Goal: Information Seeking & Learning: Learn about a topic

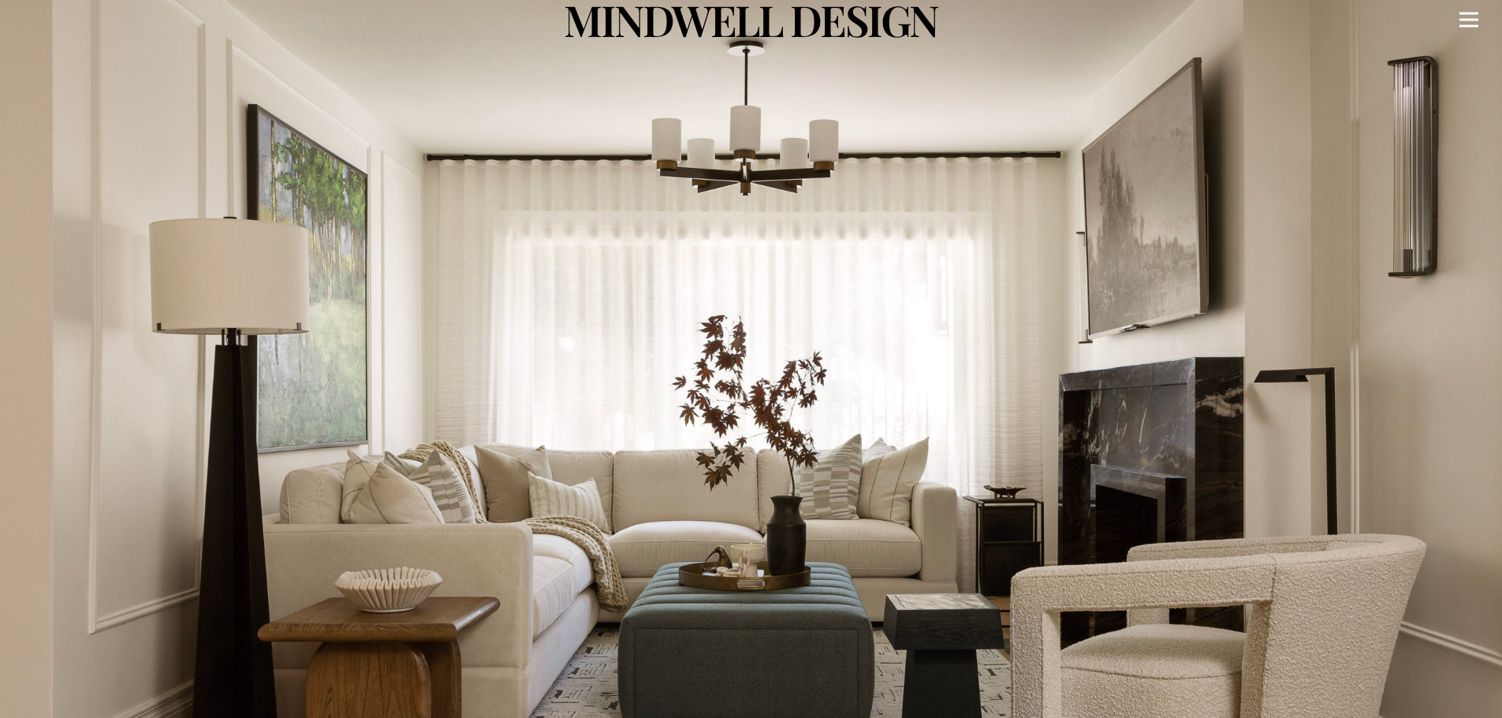
click at [1458, 16] on link "Menu" at bounding box center [1469, 19] width 44 height 39
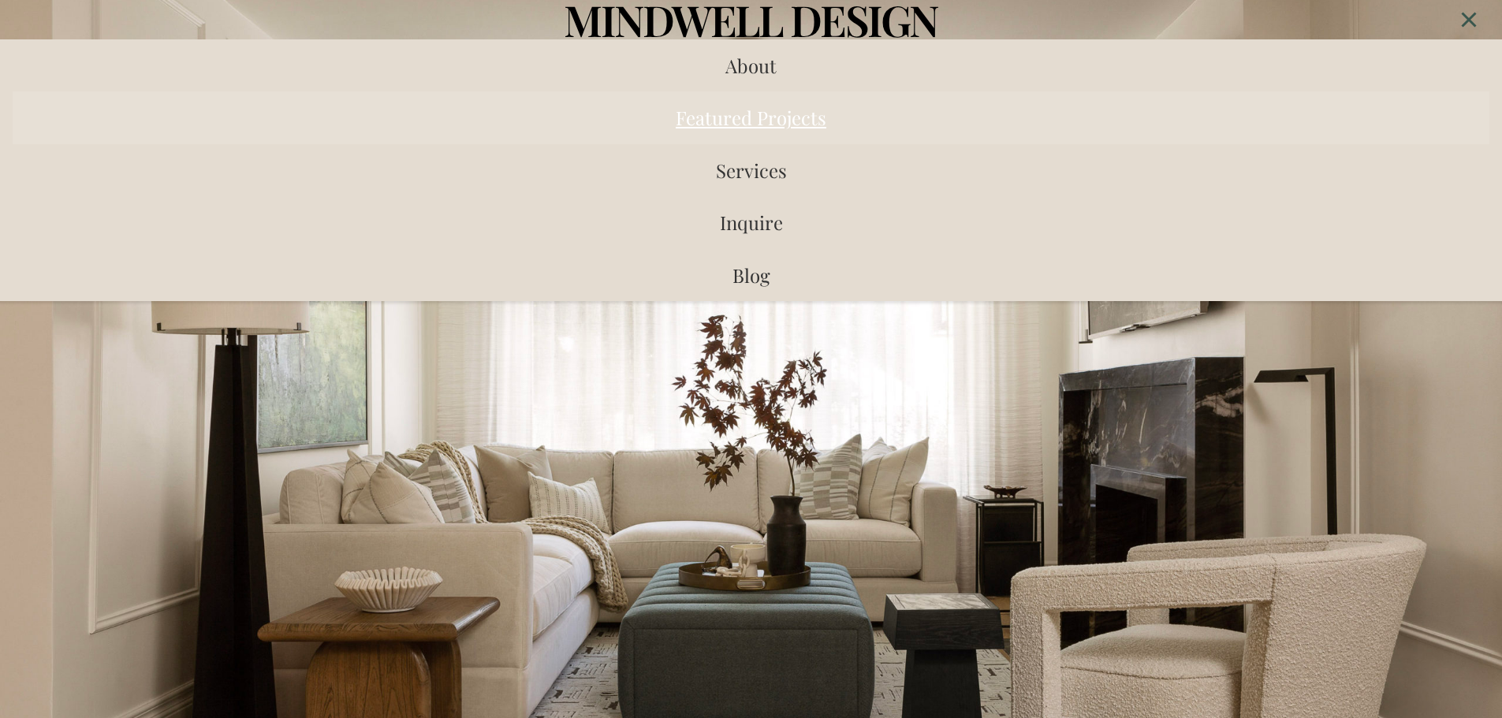
click at [775, 128] on span "Featured Projects" at bounding box center [751, 117] width 151 height 25
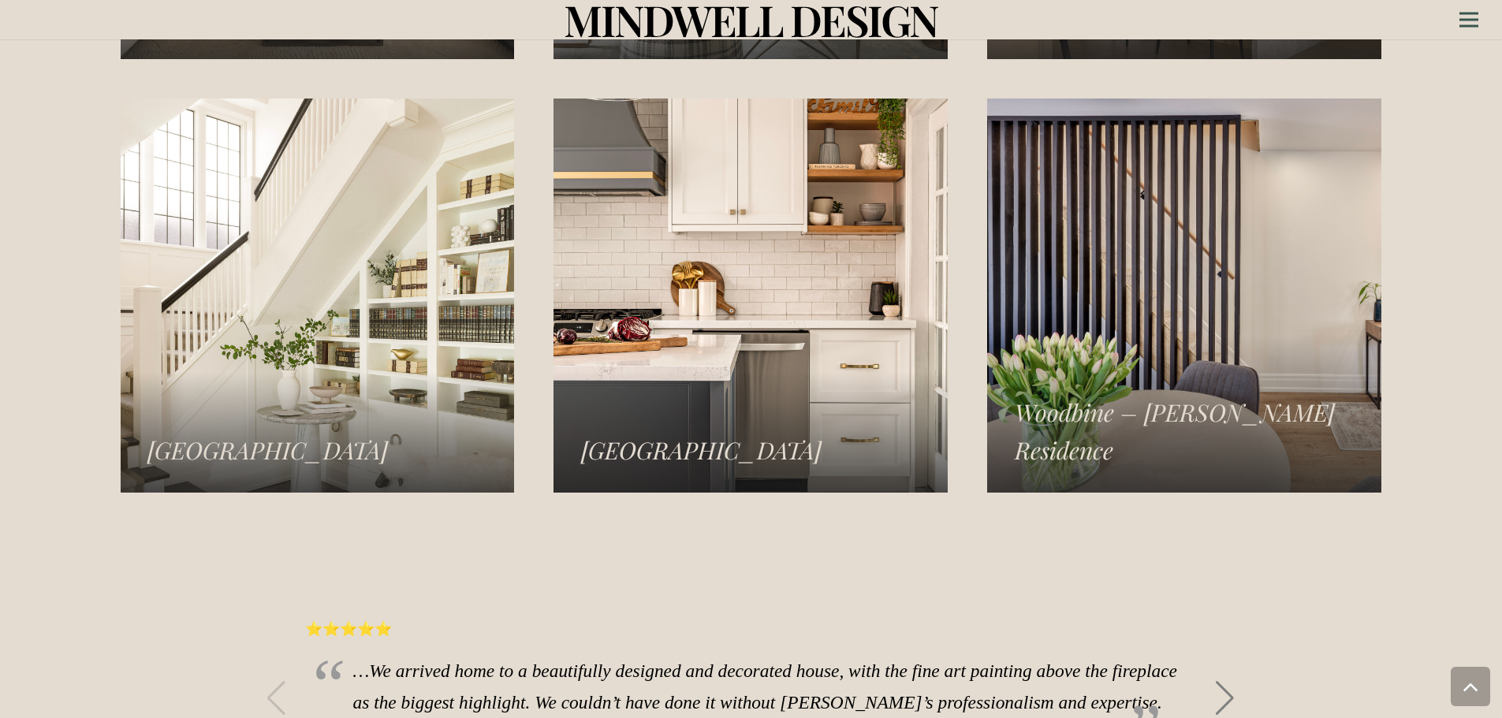
scroll to position [2542, 0]
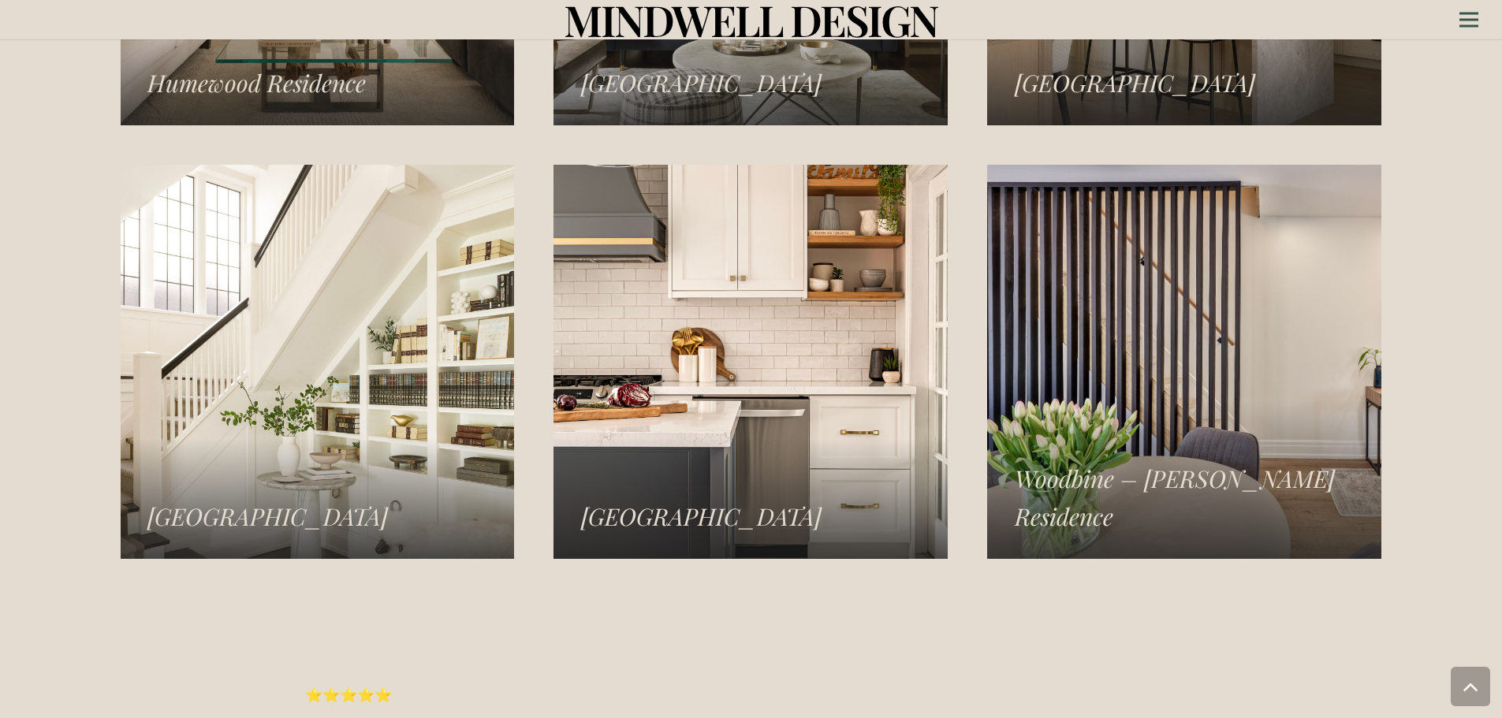
click at [820, 314] on link "Williamsburg Residence" at bounding box center [750, 362] width 394 height 394
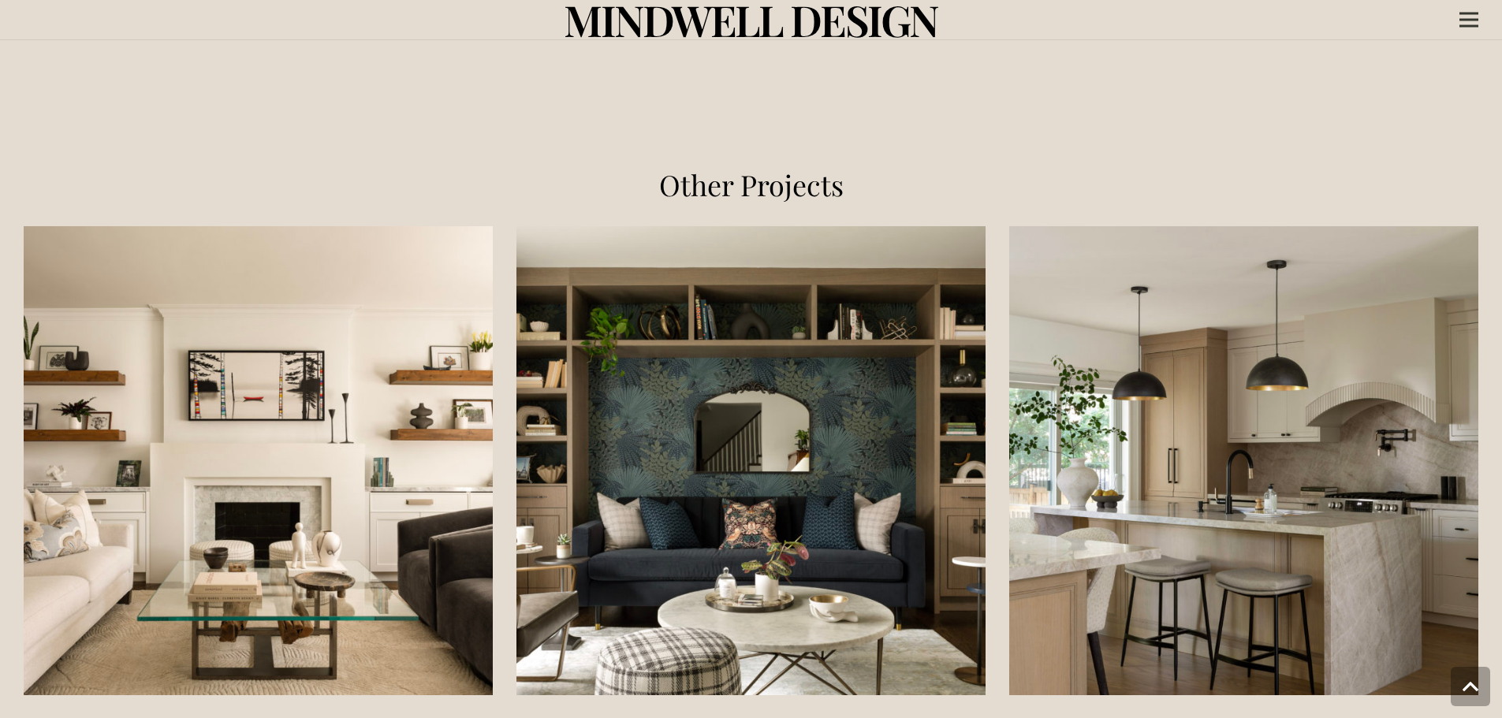
scroll to position [1892, 0]
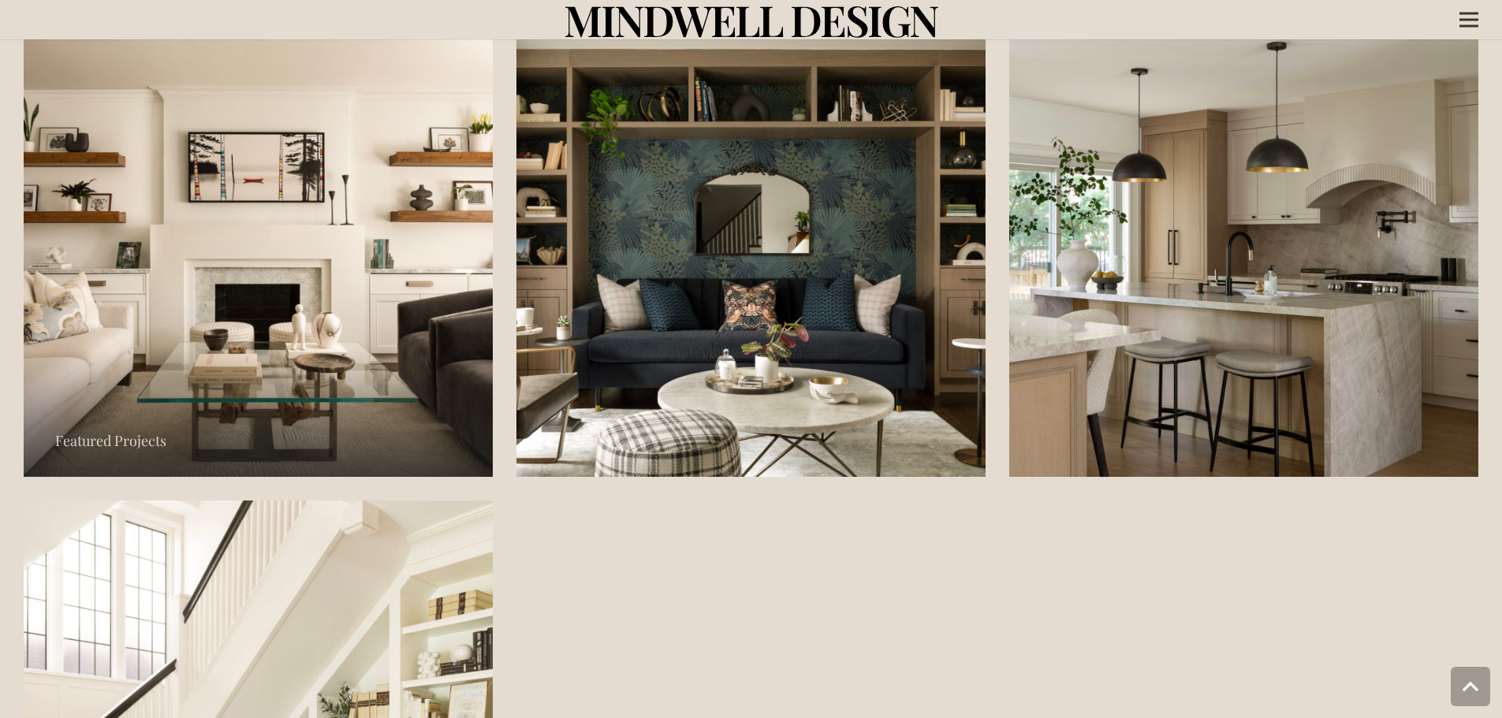
click at [275, 259] on link "Humewood Residence" at bounding box center [258, 242] width 469 height 469
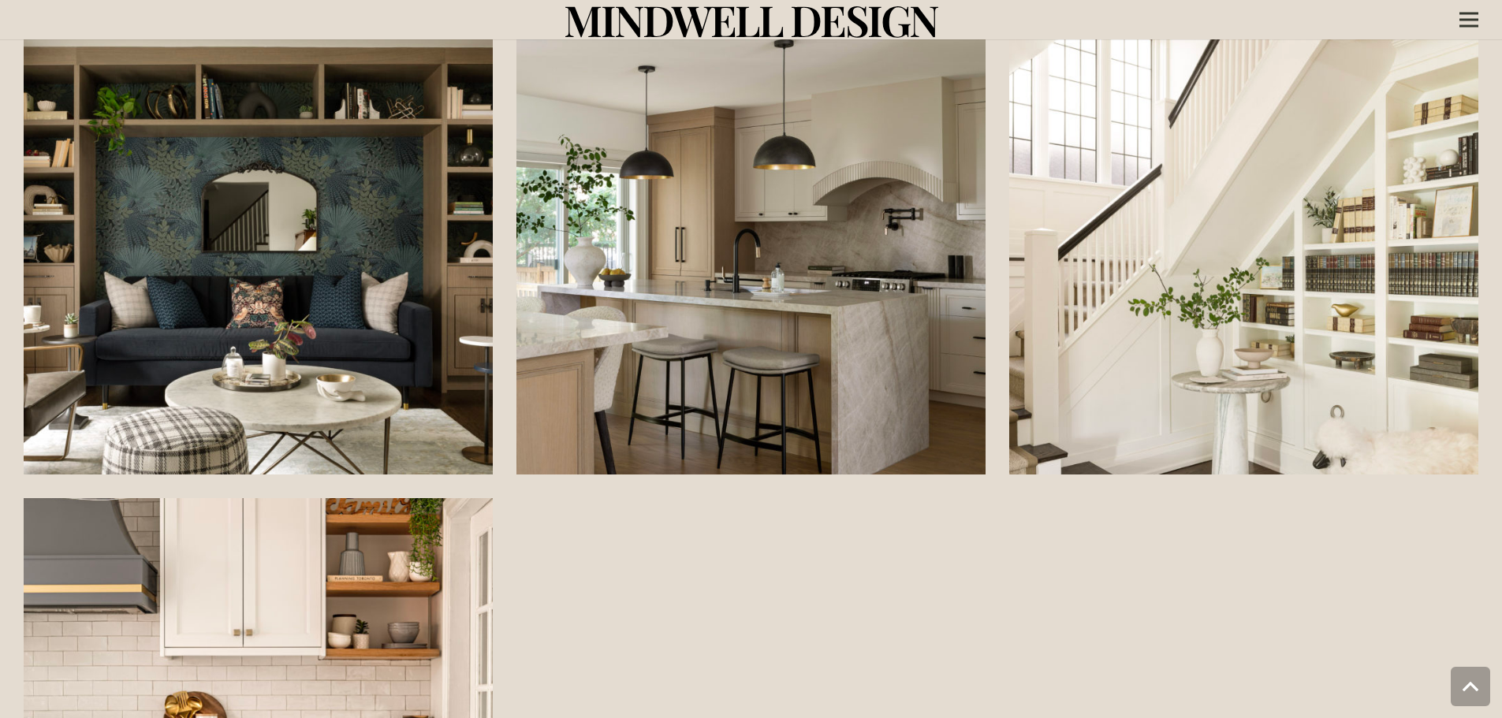
scroll to position [2996, 0]
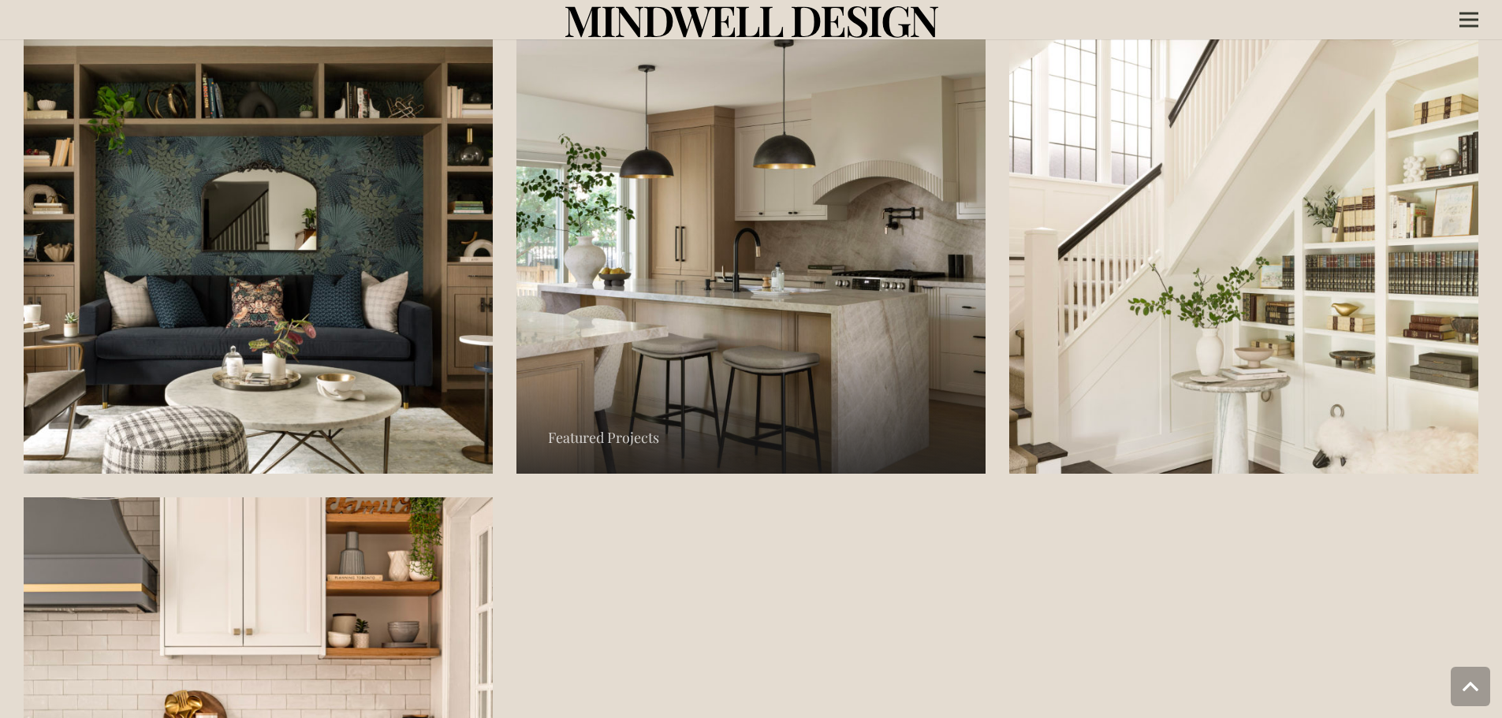
click at [792, 296] on link "Norseman Heights Residence" at bounding box center [750, 239] width 469 height 469
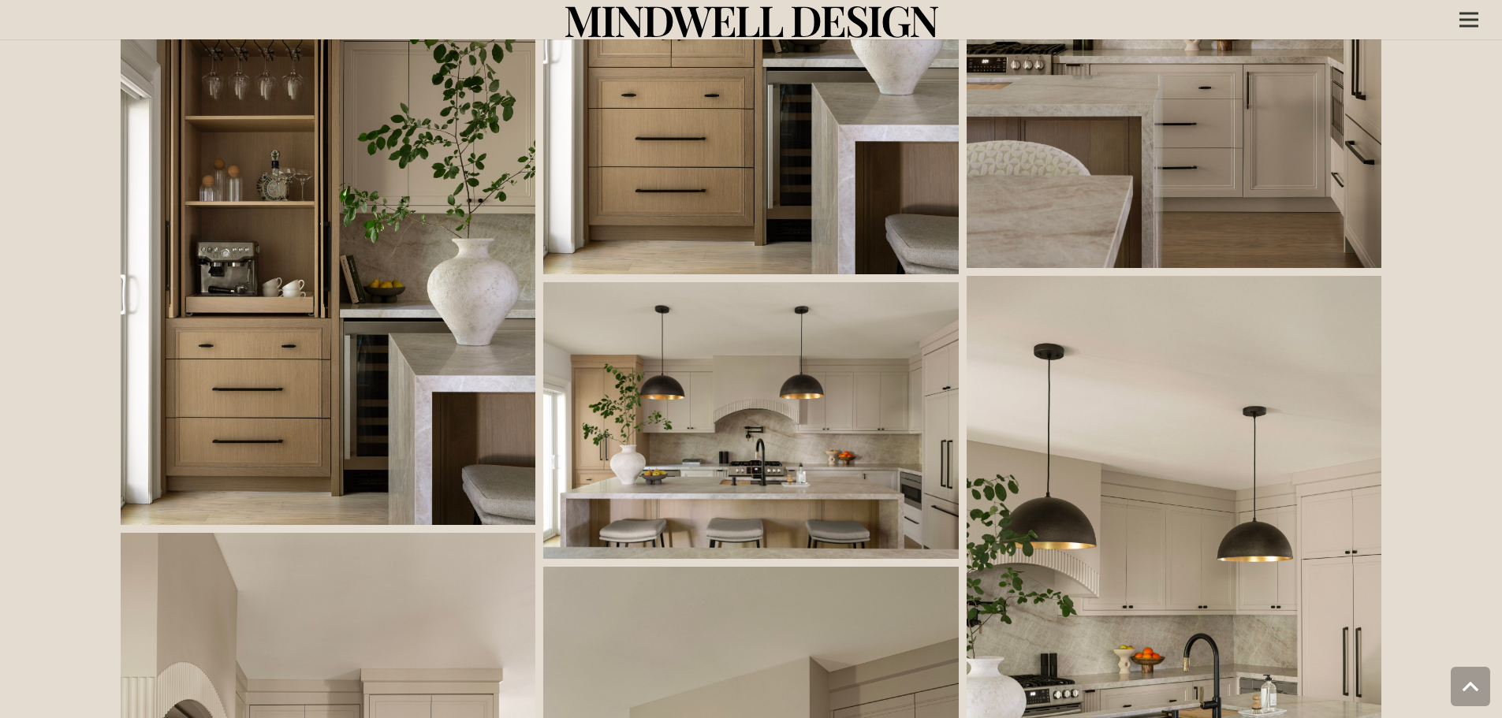
scroll to position [1656, 0]
